Goal: Contribute content: Add original content to the website for others to see

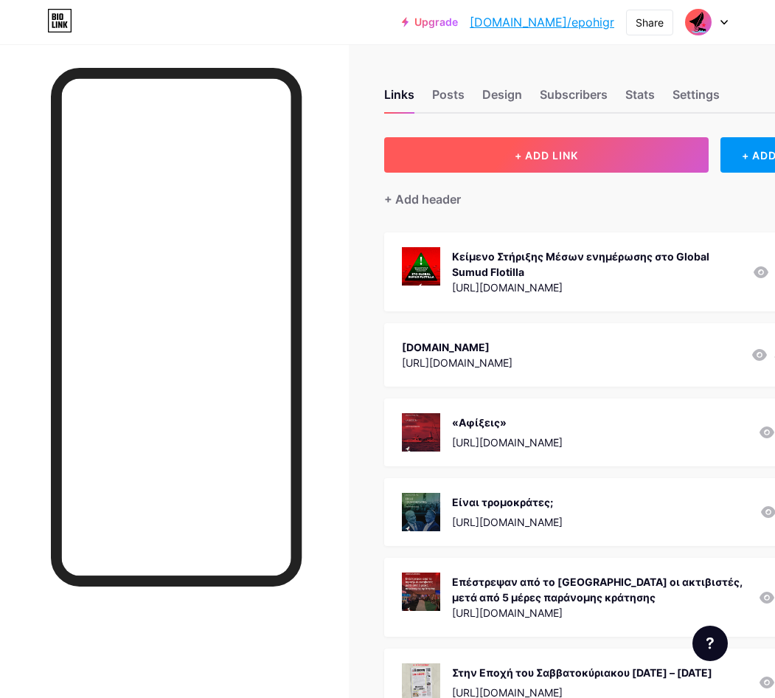
click at [560, 167] on button "+ ADD LINK" at bounding box center [546, 154] width 325 height 35
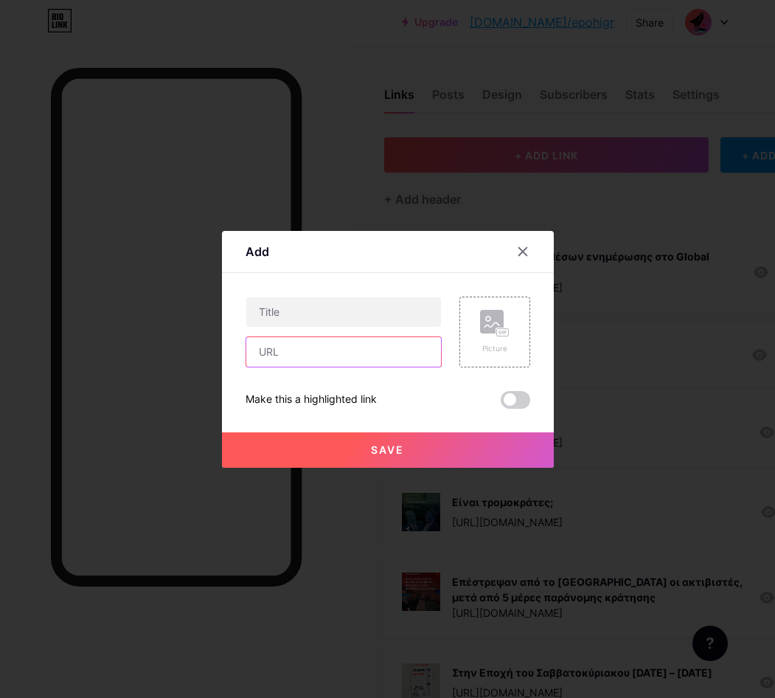
click at [316, 359] on input "text" at bounding box center [343, 352] width 195 height 30
paste input "[URL][DOMAIN_NAME]"
type input "[URL][DOMAIN_NAME]"
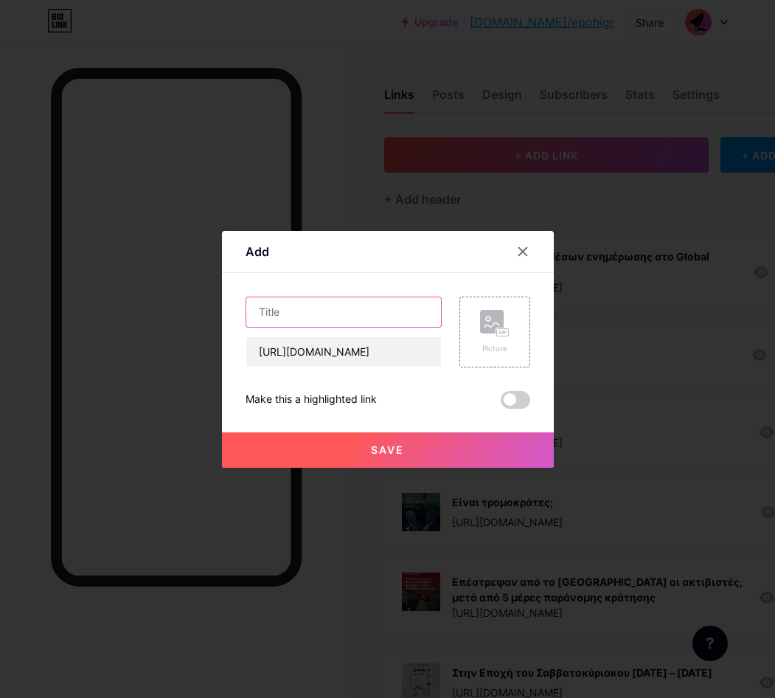
click at [271, 324] on input "text" at bounding box center [343, 312] width 195 height 30
paste input "Είναι η αλλαγή του παραγωγικού μοντέλου η λύση;"
type input "Είναι η αλλαγή του παραγωγικού μοντέλου η λύση;"
click at [457, 331] on div "Picture" at bounding box center [486, 332] width 89 height 71
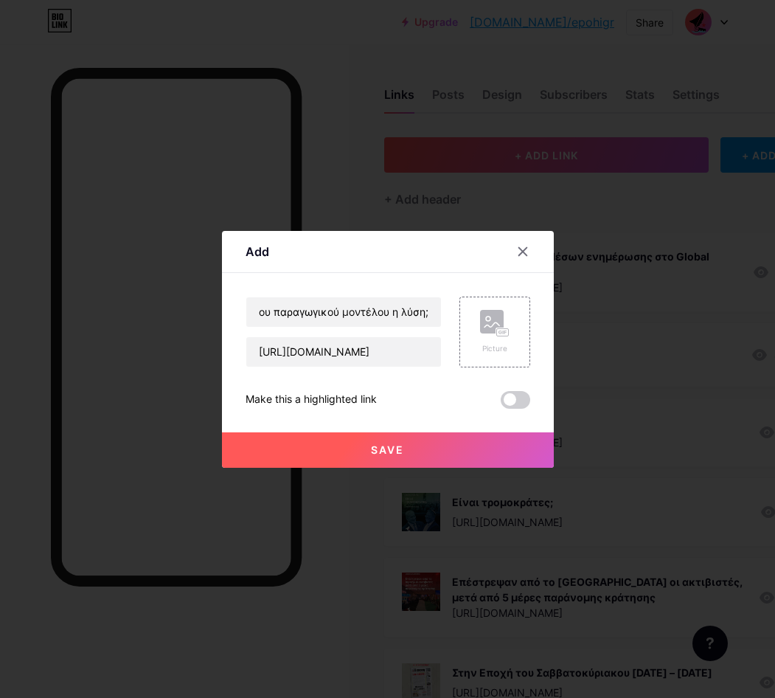
scroll to position [0, 0]
click at [483, 328] on rect at bounding box center [492, 322] width 24 height 24
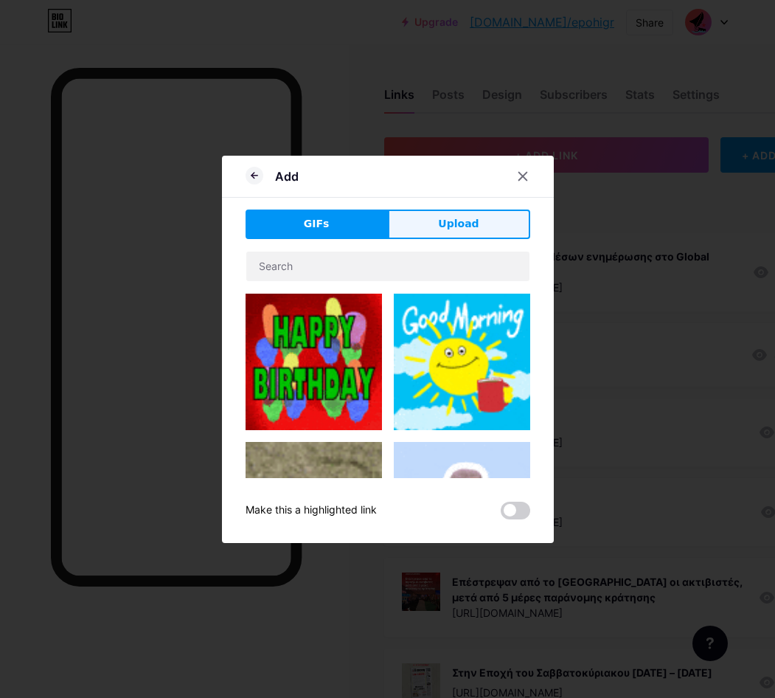
click at [467, 224] on span "Upload" at bounding box center [458, 223] width 41 height 15
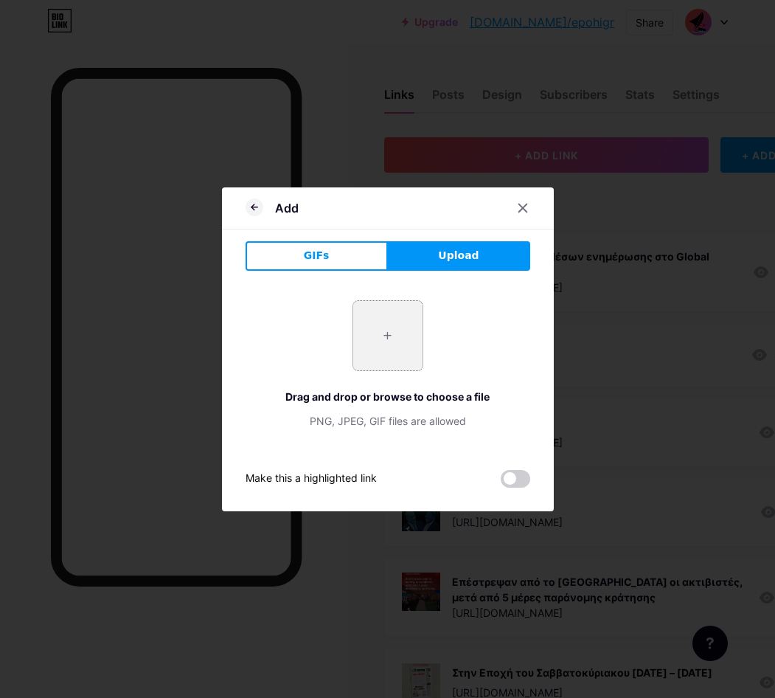
click at [392, 338] on input "file" at bounding box center [387, 335] width 69 height 69
type input "C:\fakepath\sh_09.10.25_1.png"
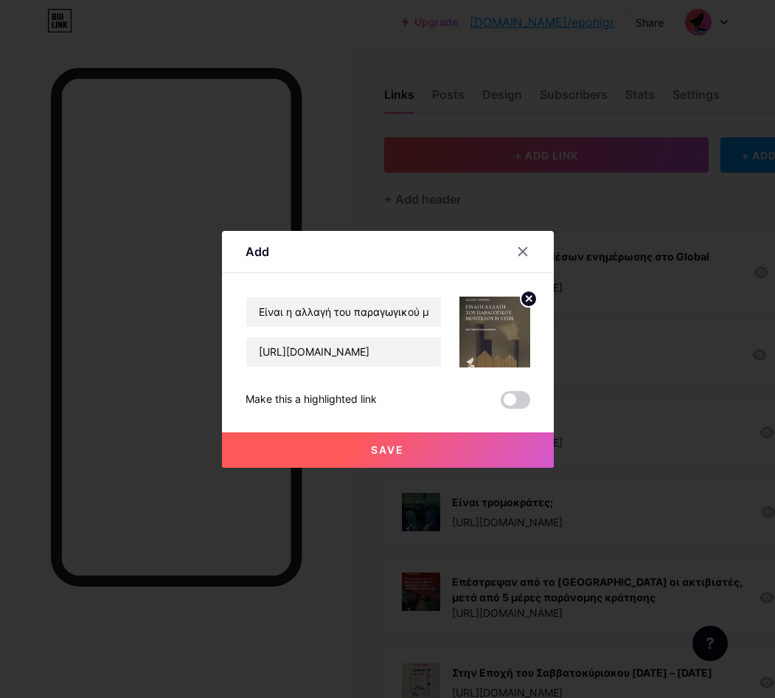
click at [406, 458] on button "Save" at bounding box center [388, 449] width 332 height 35
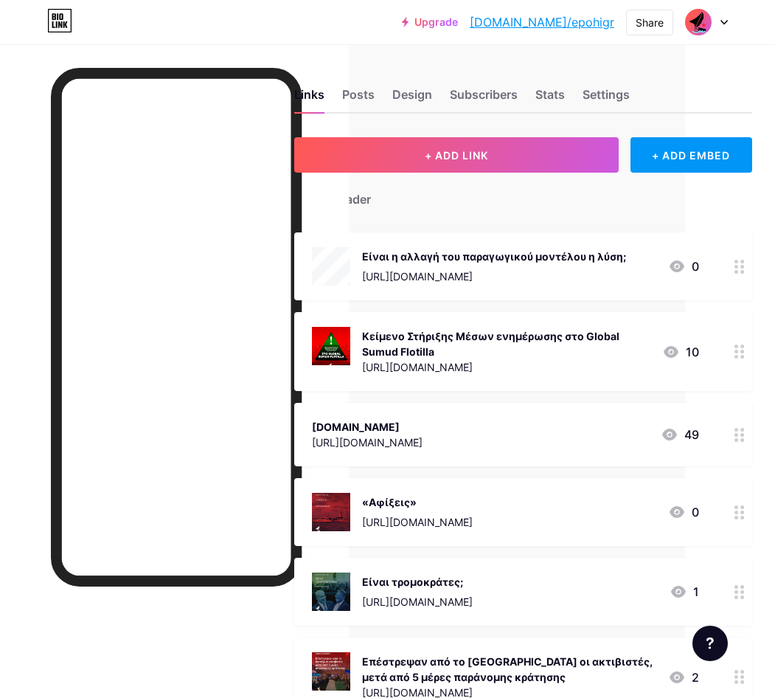
scroll to position [0, 129]
